Goal: Task Accomplishment & Management: Use online tool/utility

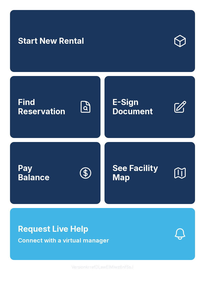
click at [147, 110] on span "E-Sign Document" at bounding box center [141, 107] width 57 height 18
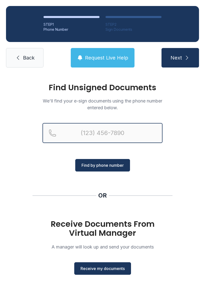
click at [112, 132] on input "Reservation phone number" at bounding box center [103, 133] width 120 height 20
type input "[PHONE_NUMBER]"
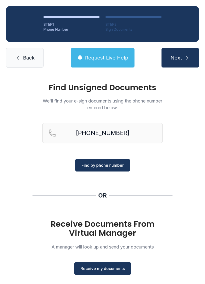
click at [100, 165] on span "Find by phone number" at bounding box center [103, 165] width 42 height 6
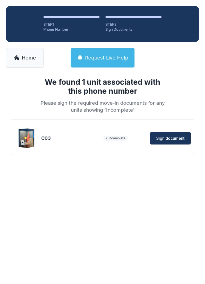
click at [171, 141] on button "Sign document" at bounding box center [170, 138] width 41 height 13
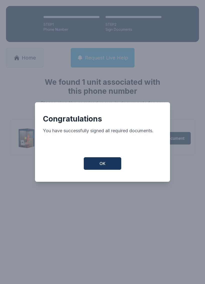
click at [107, 162] on button "OK" at bounding box center [103, 163] width 38 height 13
